Goal: Transaction & Acquisition: Book appointment/travel/reservation

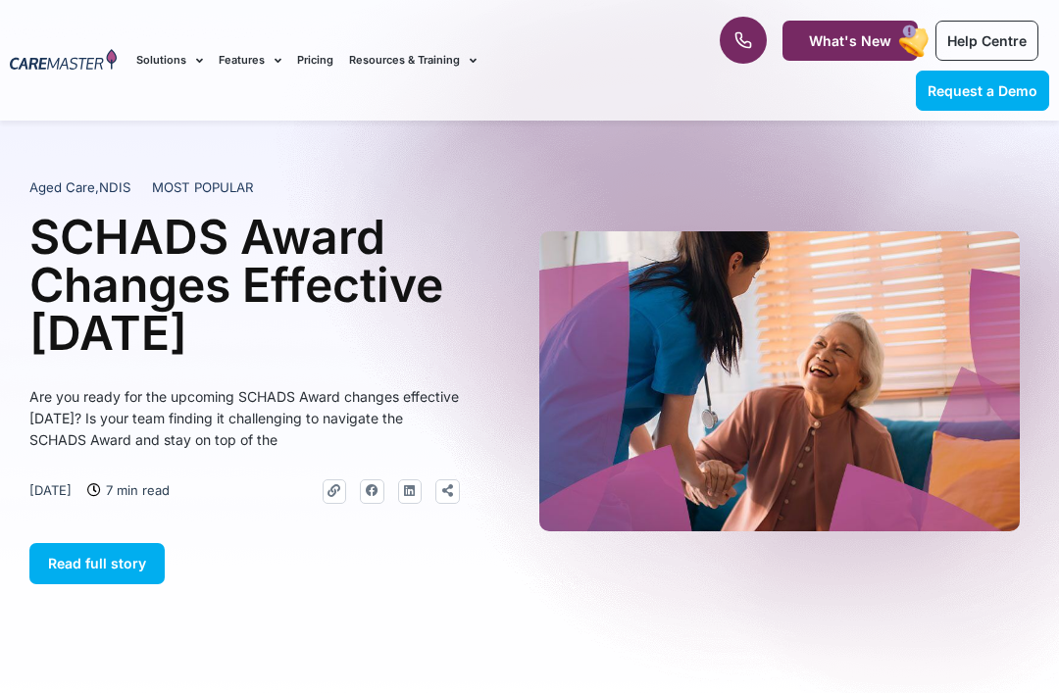
scroll to position [3, 0]
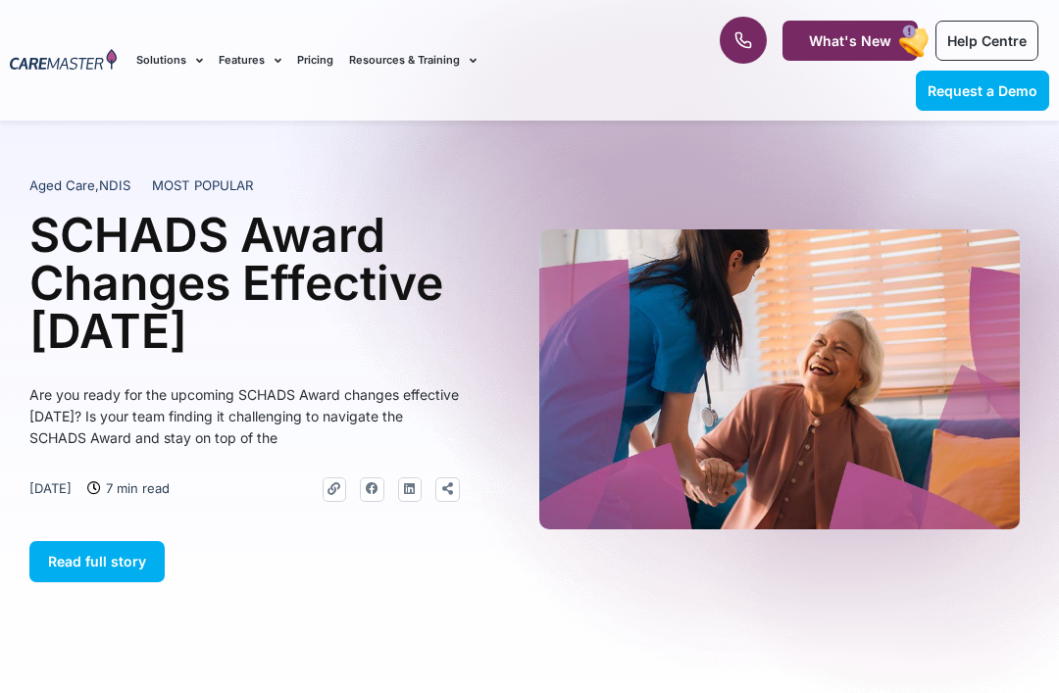
click at [958, 97] on span "Request a Demo" at bounding box center [983, 90] width 110 height 17
click at [951, 92] on span "Request a Demo" at bounding box center [983, 90] width 110 height 17
click at [949, 89] on span "Request a Demo" at bounding box center [983, 90] width 110 height 17
click at [960, 89] on span "Request a Demo" at bounding box center [983, 90] width 110 height 17
click at [953, 86] on span "Request a Demo" at bounding box center [983, 90] width 110 height 17
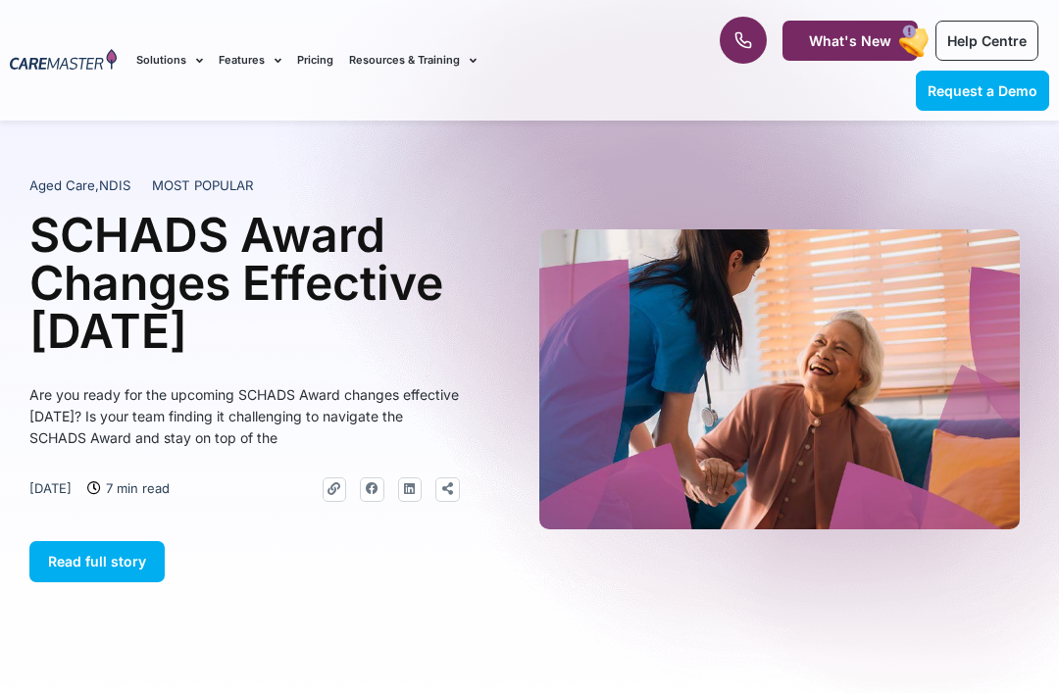
click at [997, 75] on link "Request a Demo" at bounding box center [982, 91] width 133 height 40
click at [1007, 87] on span "Request a Demo" at bounding box center [983, 90] width 110 height 17
click at [997, 107] on link "Request a Demo" at bounding box center [982, 91] width 133 height 40
click at [1012, 102] on link "Request a Demo" at bounding box center [982, 91] width 133 height 40
click at [996, 104] on link "Request a Demo" at bounding box center [982, 91] width 133 height 40
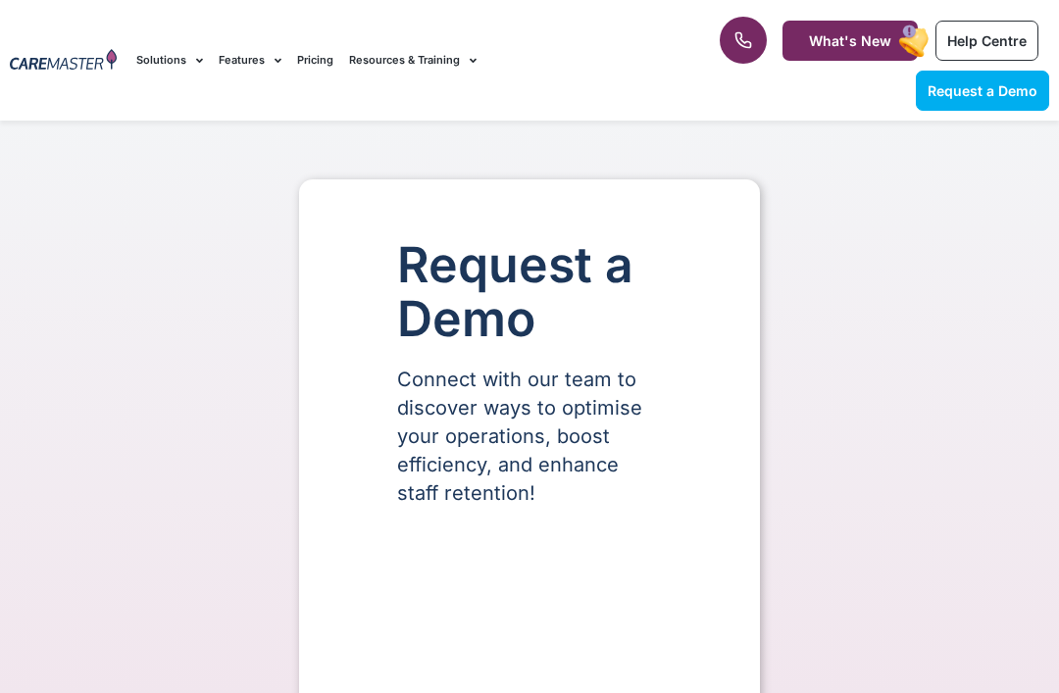
select select "**"
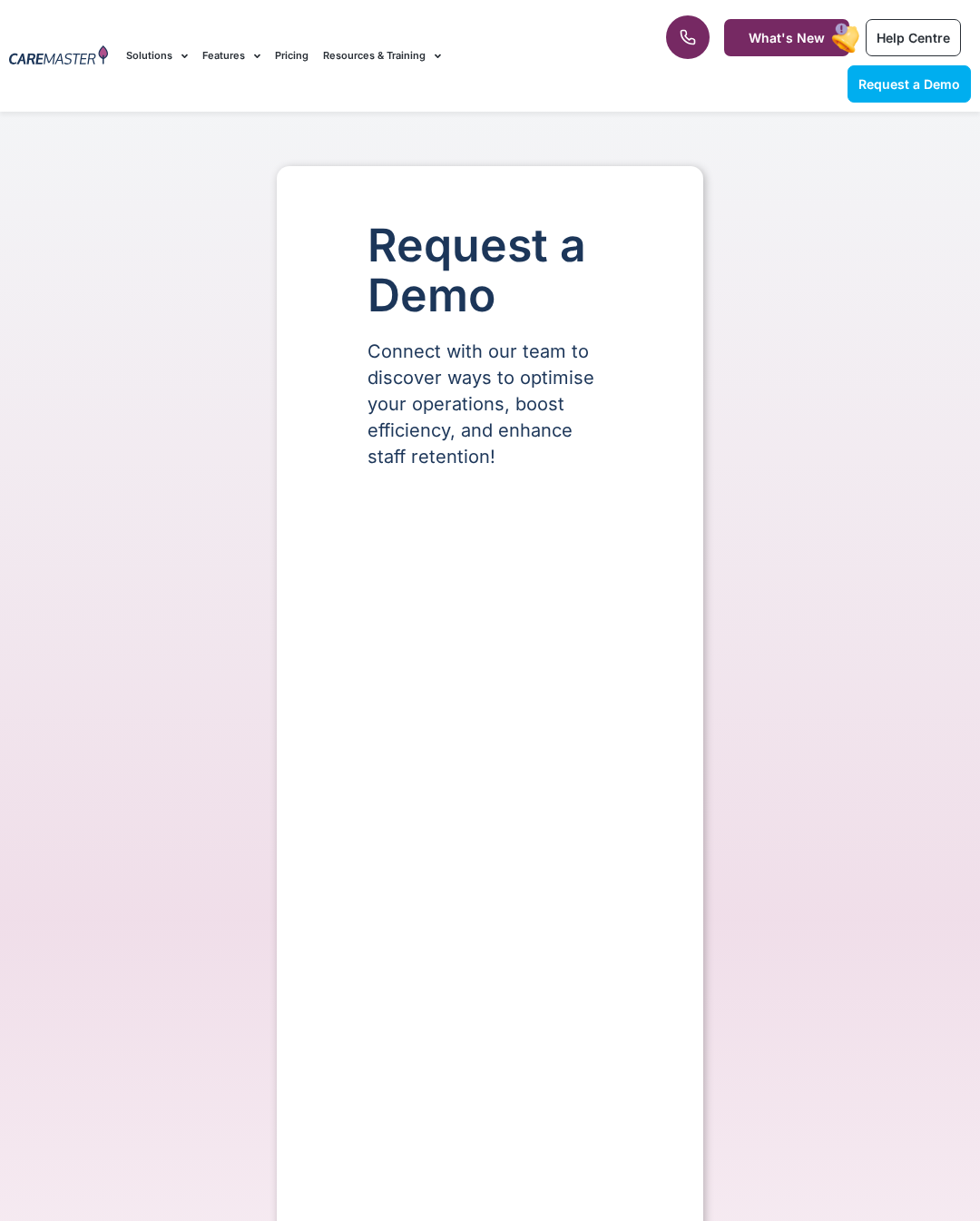
select select "**"
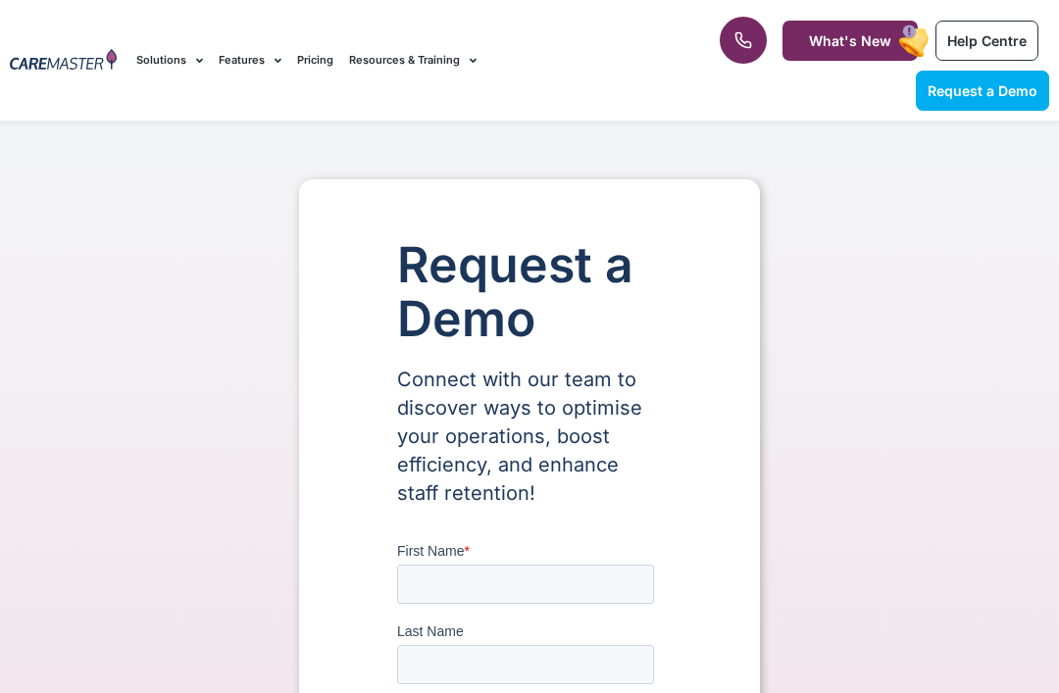
click at [659, 337] on h1 "Request a Demo" at bounding box center [529, 292] width 265 height 108
click at [658, 337] on h1 "Request a Demo" at bounding box center [529, 292] width 265 height 108
click at [741, 48] on icon at bounding box center [743, 40] width 20 height 20
